Goal: Use online tool/utility: Utilize a website feature to perform a specific function

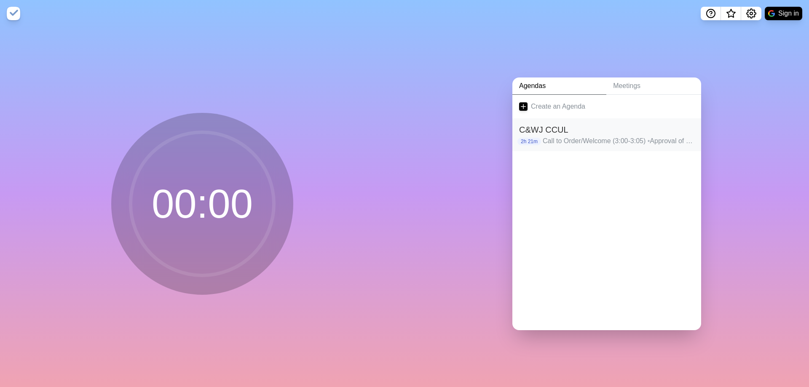
click at [540, 138] on div "2h 21m Call to Order/Welcome (3:00-3:05) • Approval of Board Minutes (3:05-3:15…" at bounding box center [606, 141] width 175 height 10
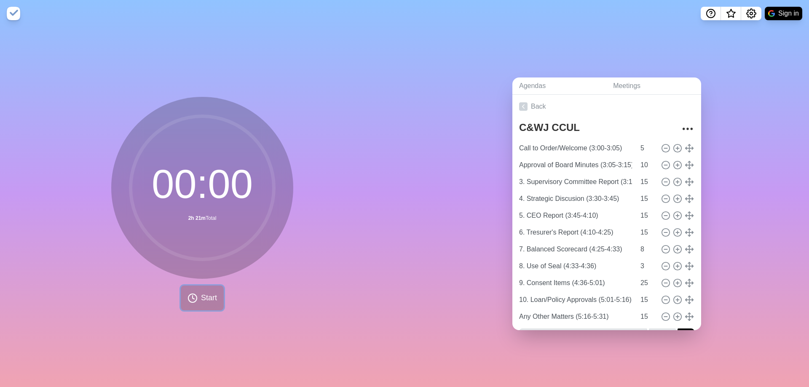
click at [196, 302] on icon at bounding box center [192, 298] width 10 height 10
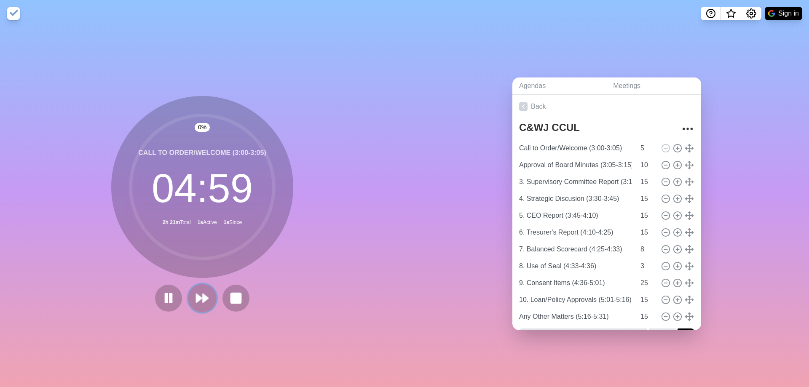
click at [209, 300] on icon at bounding box center [202, 298] width 14 height 14
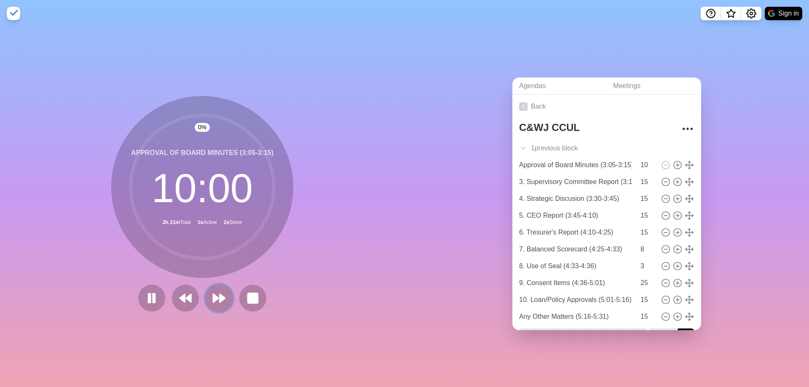
click at [209, 300] on button at bounding box center [219, 298] width 28 height 28
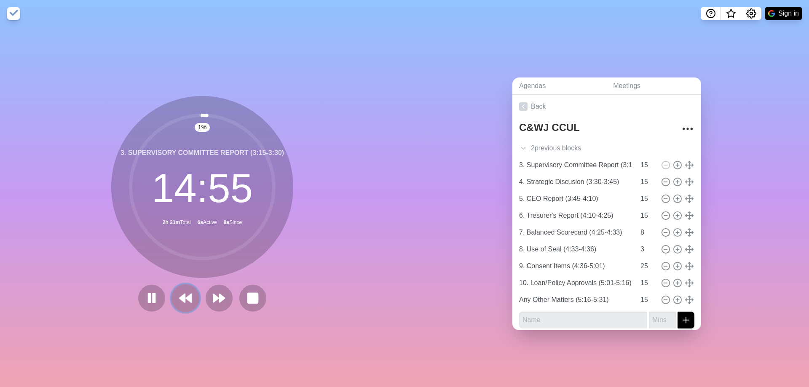
click at [185, 304] on icon at bounding box center [185, 298] width 14 height 14
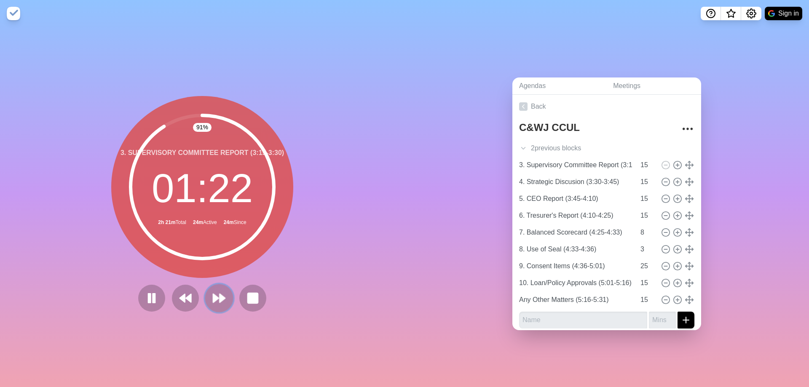
click at [212, 304] on button at bounding box center [219, 298] width 28 height 28
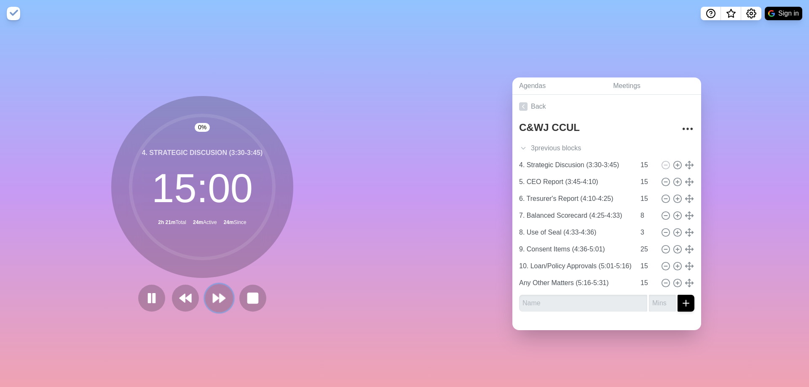
click at [212, 304] on button at bounding box center [219, 298] width 28 height 28
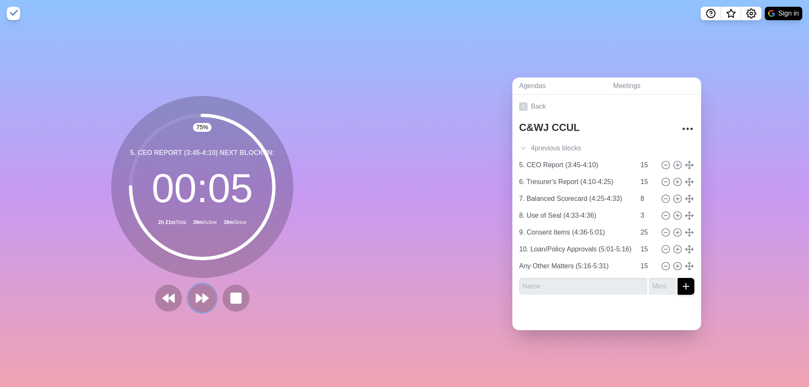
click at [209, 297] on button at bounding box center [202, 298] width 28 height 28
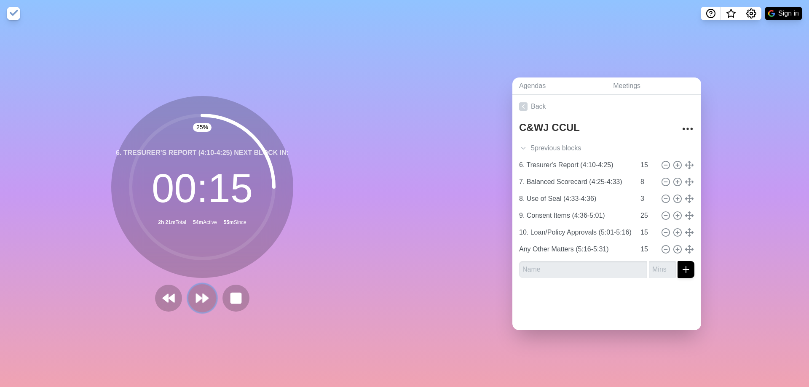
click at [197, 294] on polygon at bounding box center [198, 298] width 5 height 8
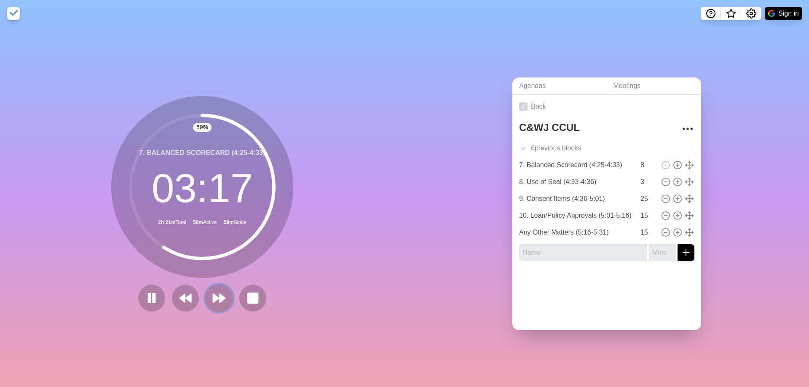
click at [218, 304] on icon at bounding box center [219, 298] width 14 height 14
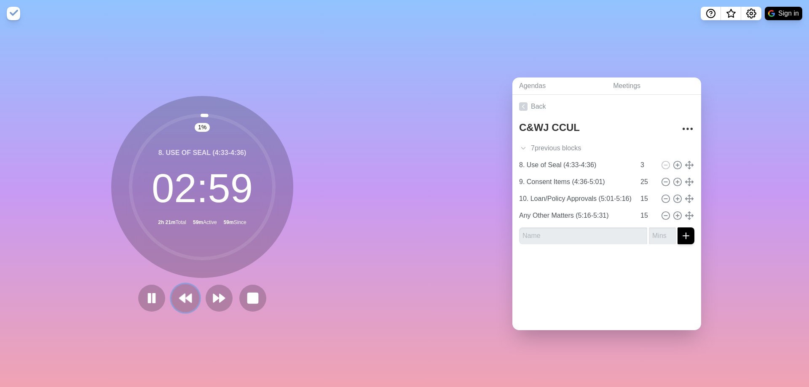
click at [185, 304] on icon at bounding box center [185, 298] width 14 height 14
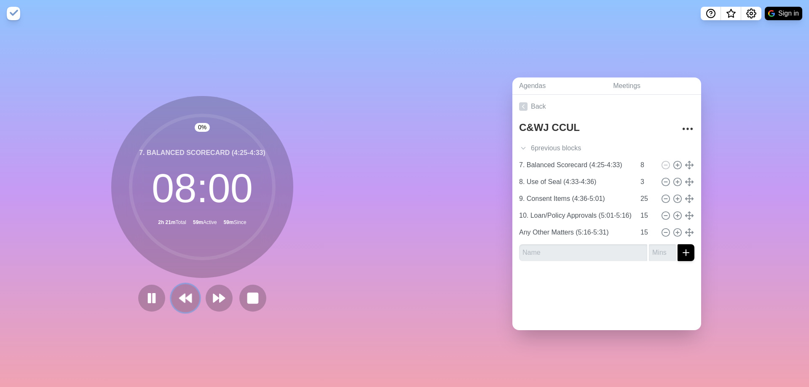
click at [185, 304] on icon at bounding box center [185, 298] width 14 height 14
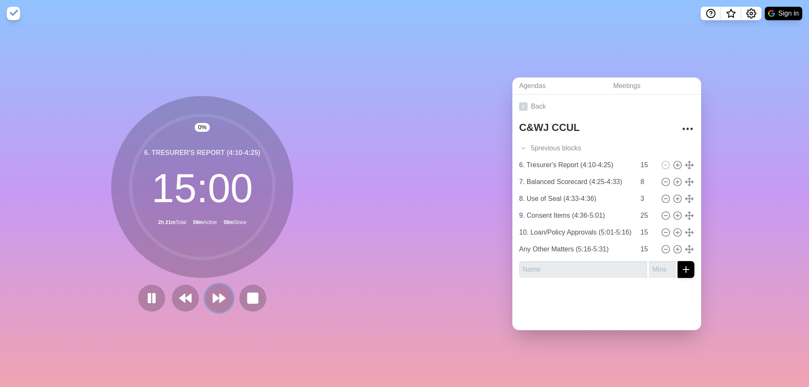
click at [212, 300] on icon at bounding box center [219, 298] width 14 height 14
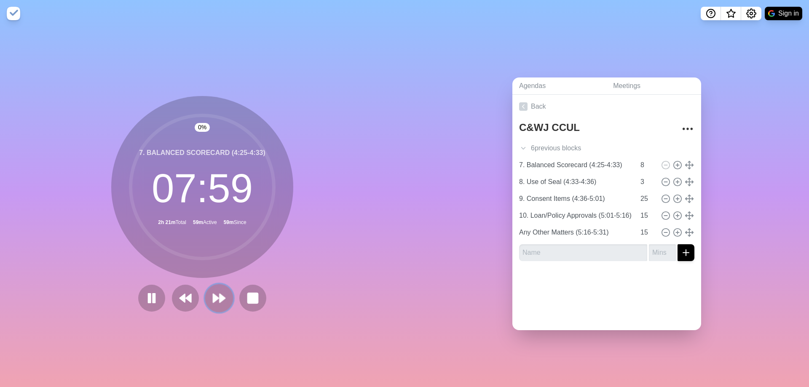
click at [212, 300] on icon at bounding box center [219, 298] width 14 height 14
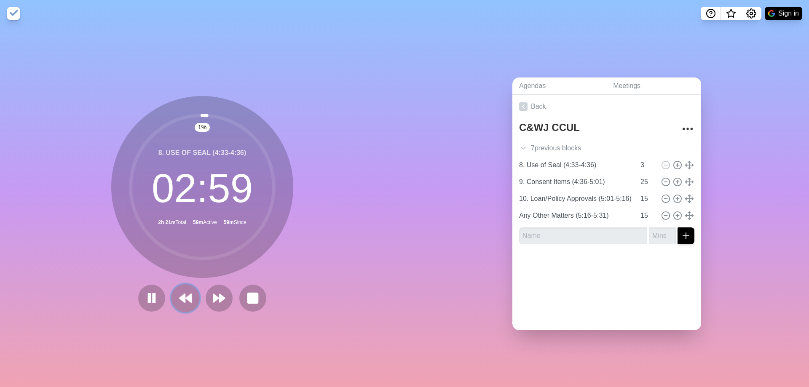
click at [179, 300] on icon at bounding box center [185, 298] width 14 height 14
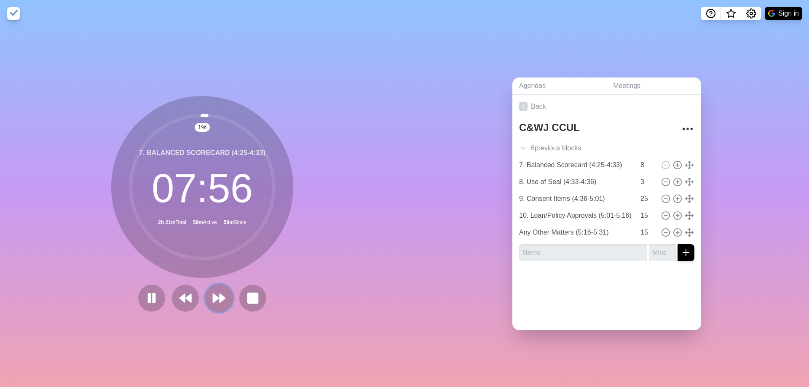
click at [216, 297] on polygon at bounding box center [215, 298] width 5 height 8
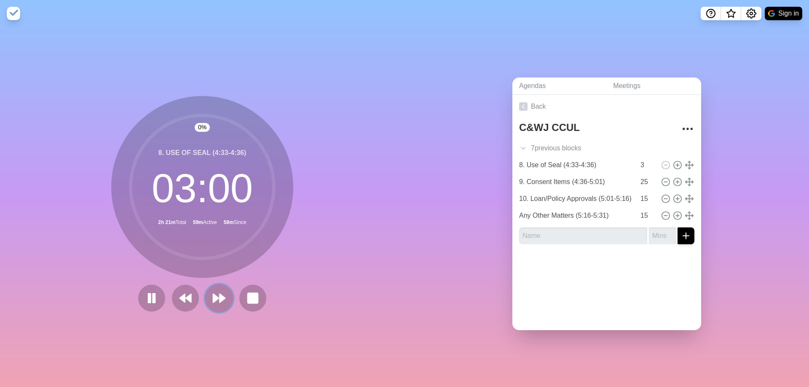
click at [215, 297] on polygon at bounding box center [215, 298] width 5 height 8
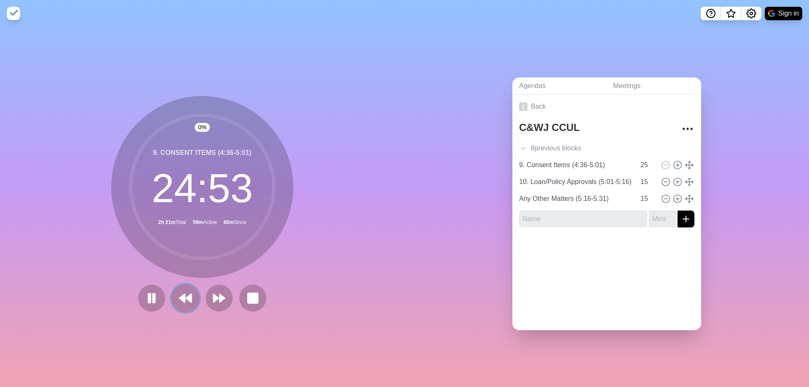
click at [183, 295] on polygon at bounding box center [181, 298] width 5 height 8
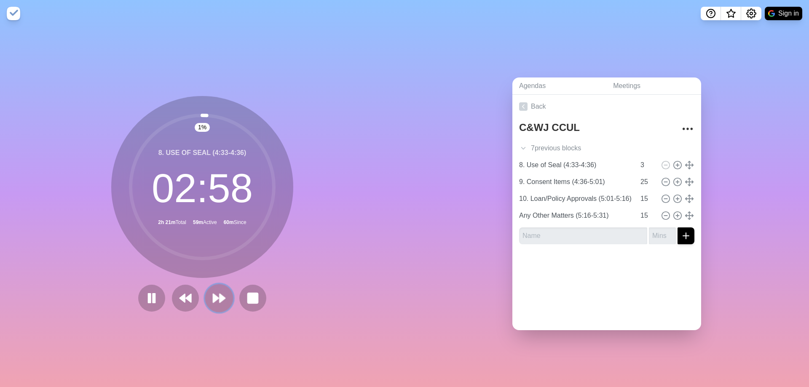
click at [230, 298] on button at bounding box center [219, 298] width 28 height 28
